Goal: Task Accomplishment & Management: Manage account settings

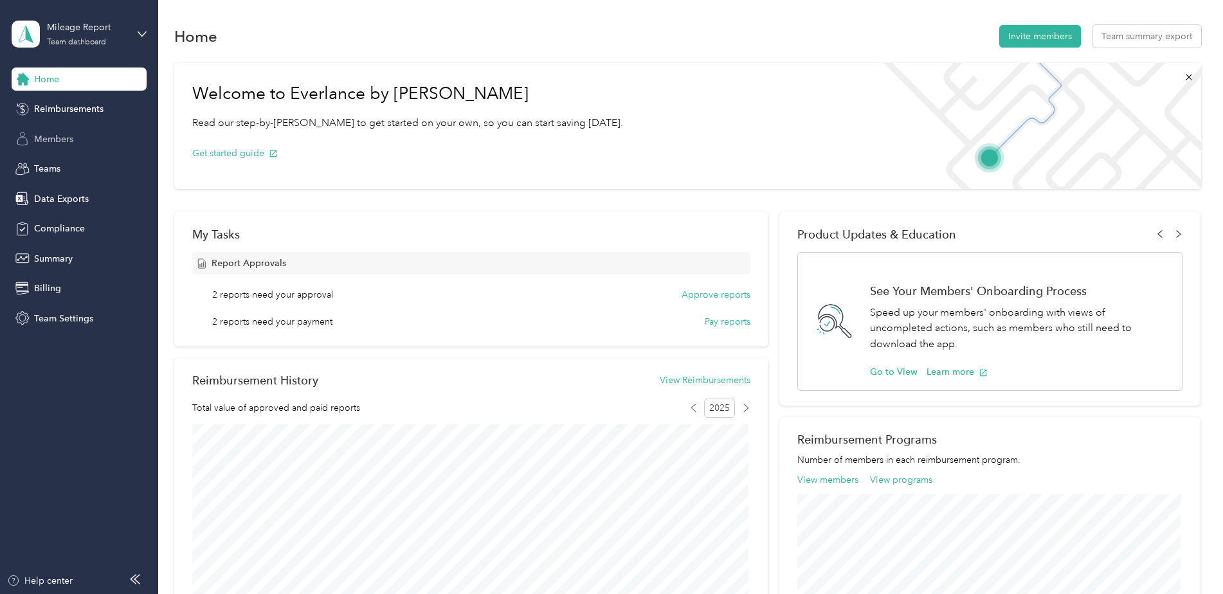
click at [69, 137] on span "Members" at bounding box center [53, 138] width 39 height 13
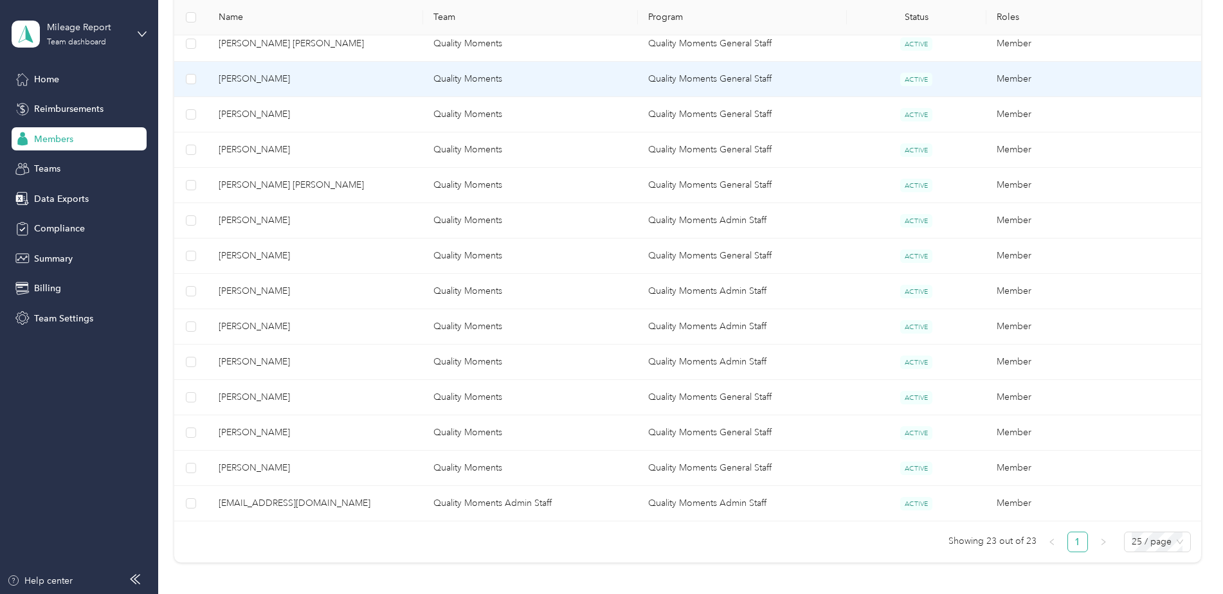
scroll to position [643, 0]
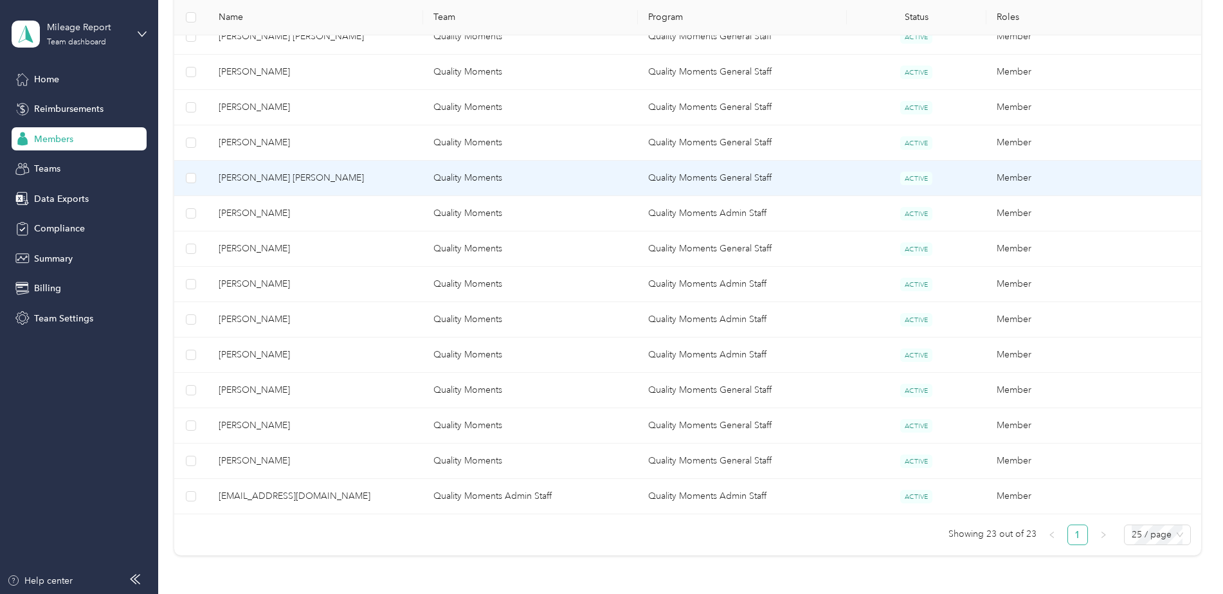
click at [250, 183] on span "Connor Tyo" at bounding box center [316, 178] width 194 height 14
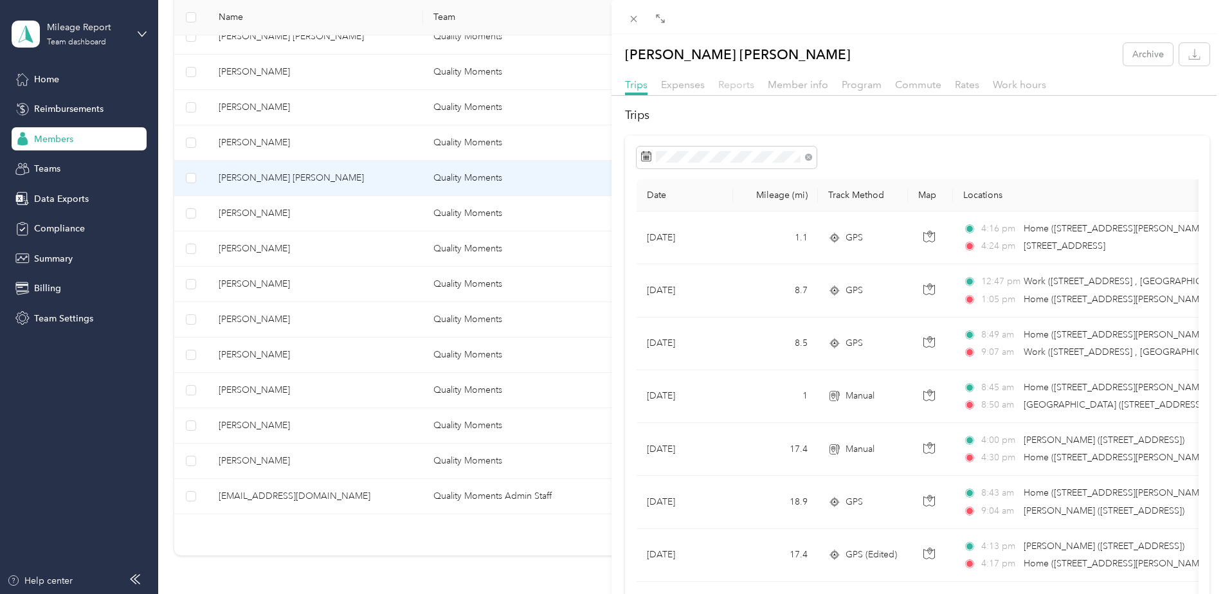
click at [746, 81] on span "Reports" at bounding box center [736, 84] width 36 height 12
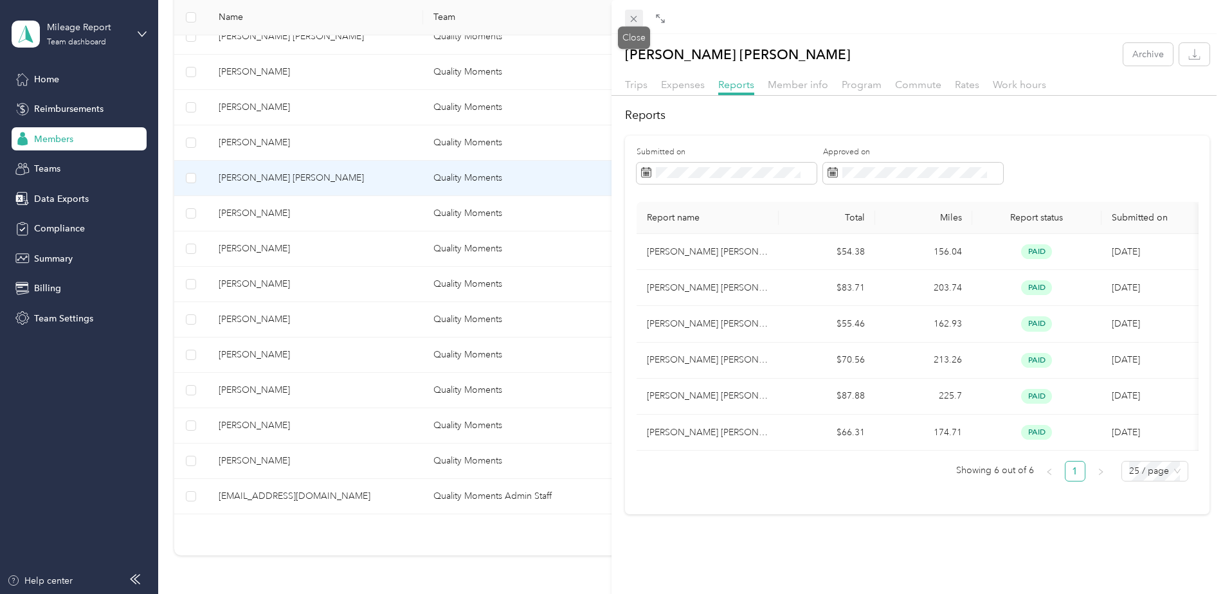
click at [635, 19] on icon at bounding box center [633, 18] width 11 height 11
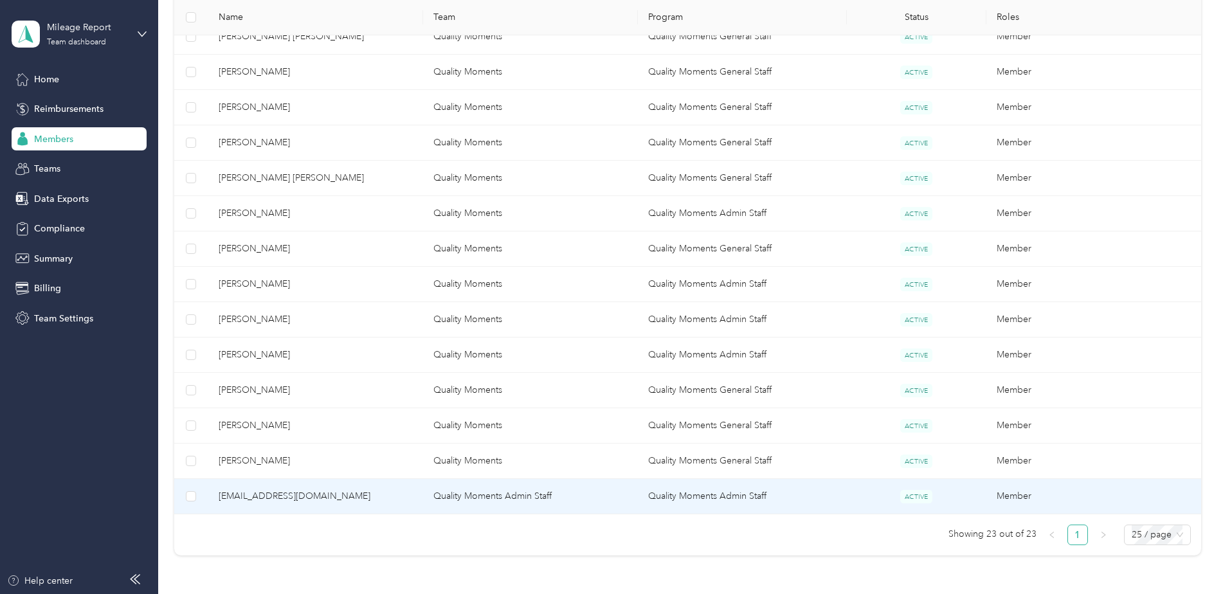
click at [293, 501] on span "merissahanish@qualitymomentsohio.com" at bounding box center [316, 496] width 194 height 14
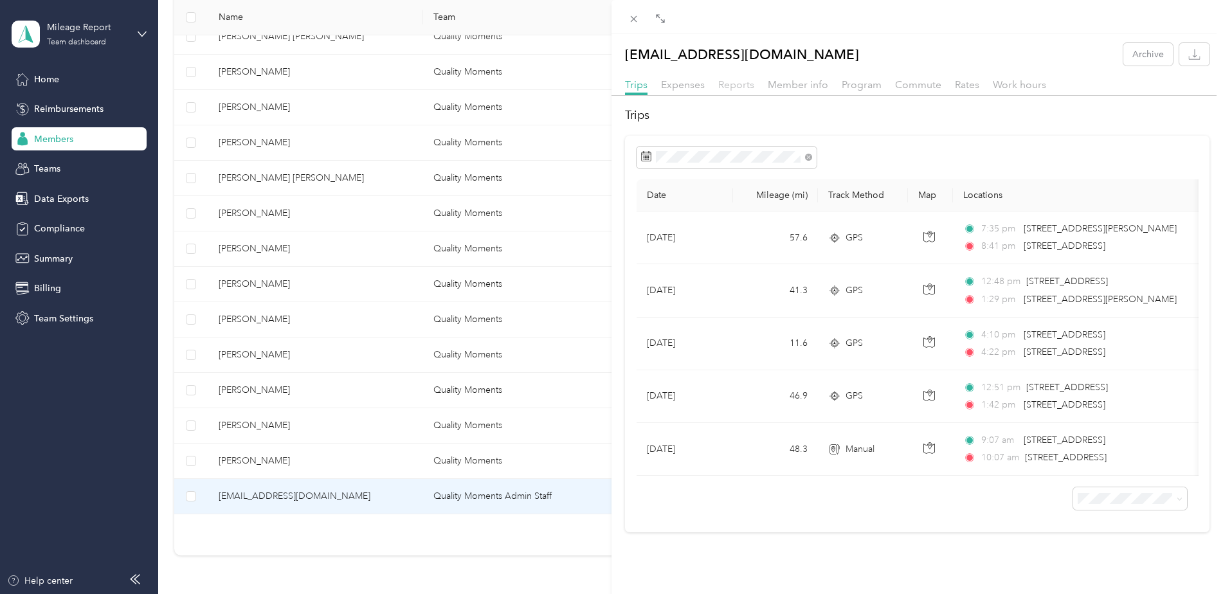
click at [737, 85] on span "Reports" at bounding box center [736, 84] width 36 height 12
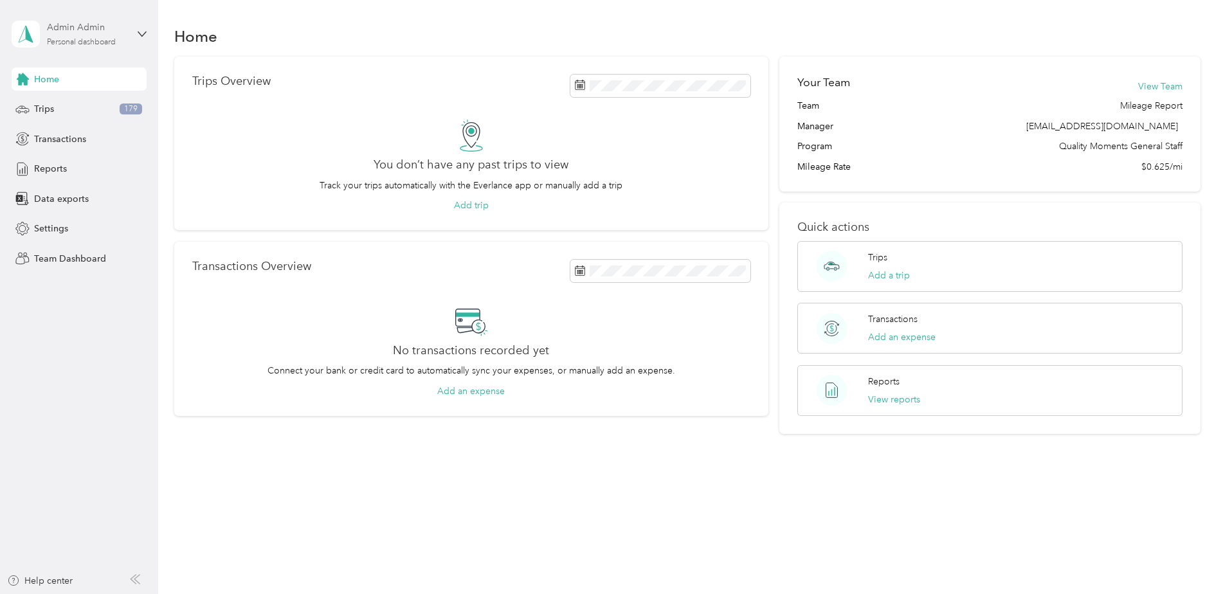
click at [84, 31] on div "Admin Admin" at bounding box center [87, 27] width 80 height 13
click at [64, 138] on div "Personal dashboard" at bounding box center [147, 134] width 253 height 22
drag, startPoint x: 64, startPoint y: 138, endPoint x: 58, endPoint y: 31, distance: 106.9
click at [57, 31] on div "Admin Admin" at bounding box center [87, 27] width 80 height 13
click at [66, 108] on div "Team dashboard" at bounding box center [57, 105] width 69 height 13
